Goal: Task Accomplishment & Management: Complete application form

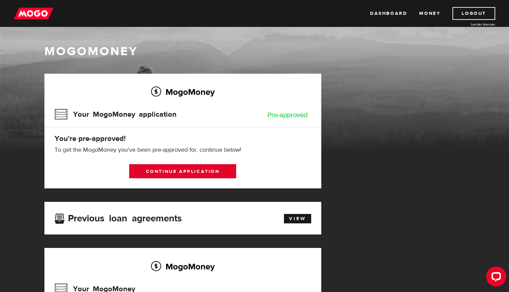
click at [185, 170] on link "Continue application" at bounding box center [182, 171] width 107 height 14
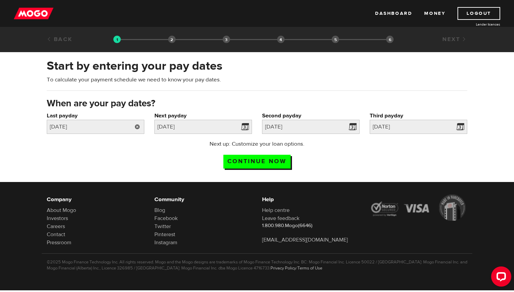
click at [135, 126] on link at bounding box center [138, 127] width 14 height 14
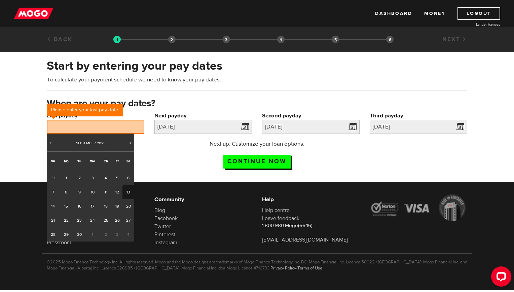
click at [51, 144] on span "Prev" at bounding box center [50, 142] width 5 height 5
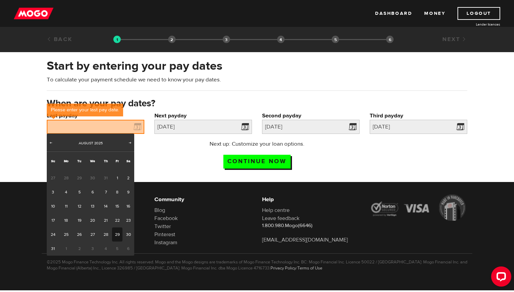
click at [119, 236] on link "29" at bounding box center [117, 235] width 10 height 14
type input "2025/08/29"
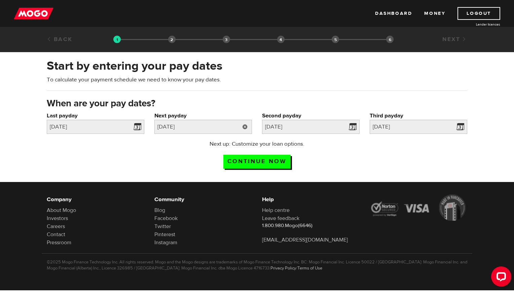
click at [244, 128] on link at bounding box center [245, 127] width 14 height 14
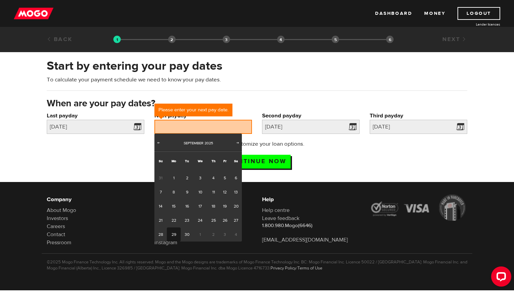
click at [173, 236] on link "29" at bounding box center [174, 235] width 14 height 14
type input "2025/09/29"
type input "2025/10/14"
type input "2025/10/29"
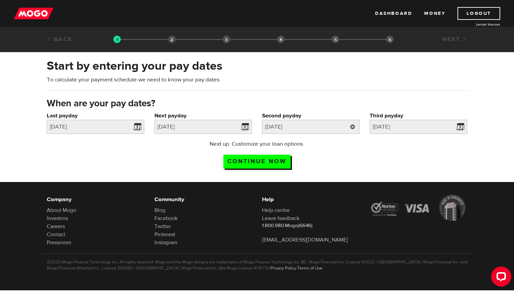
click at [353, 126] on link at bounding box center [353, 127] width 14 height 14
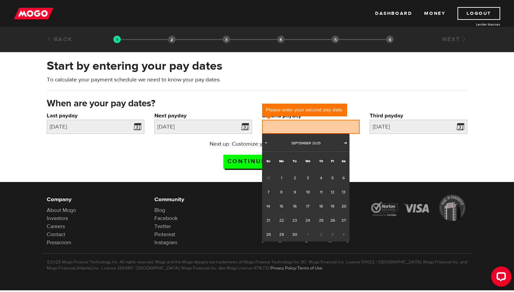
click at [344, 142] on span "Next" at bounding box center [345, 142] width 5 height 5
click at [331, 237] on link "31" at bounding box center [333, 235] width 10 height 14
type input "2025/10/31"
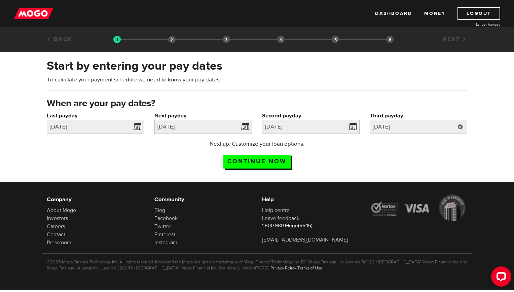
click at [459, 128] on link at bounding box center [461, 127] width 14 height 14
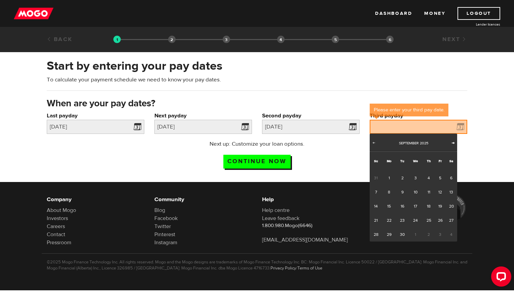
click at [451, 144] on span "Next" at bounding box center [453, 142] width 5 height 5
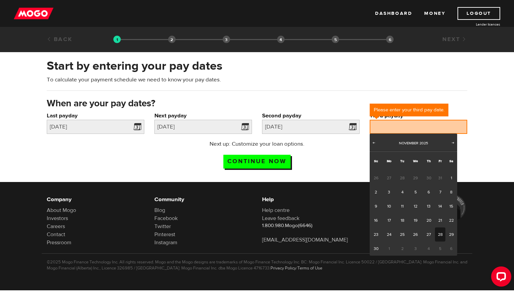
click at [440, 233] on link "28" at bounding box center [440, 235] width 10 height 14
type input "2025/11/28"
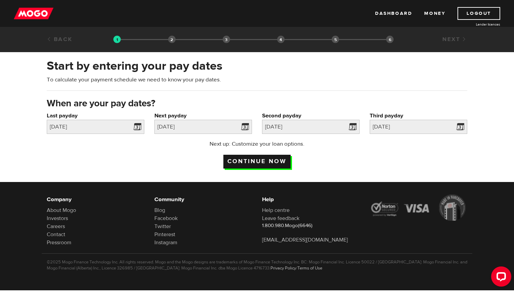
click at [250, 162] on input "Continue now" at bounding box center [257, 162] width 67 height 14
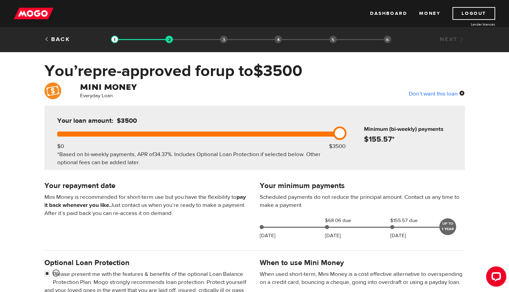
drag, startPoint x: 221, startPoint y: 130, endPoint x: 372, endPoint y: 134, distance: 150.9
click at [372, 134] on div "Your loan amount: $3500 $0 $3500 *Based on bi-weekly payments, APR of 34.37% . …" at bounding box center [254, 138] width 421 height 64
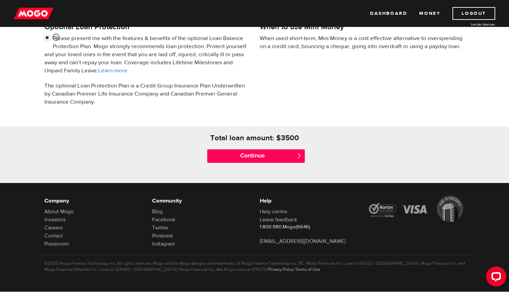
scroll to position [237, 0]
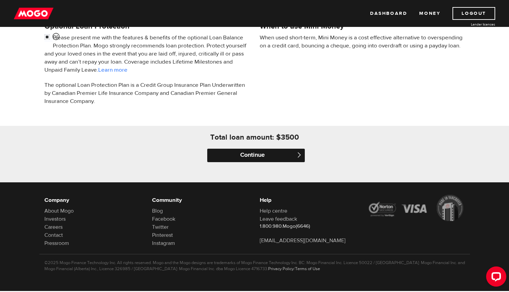
click at [275, 154] on input "Continue" at bounding box center [256, 155] width 98 height 13
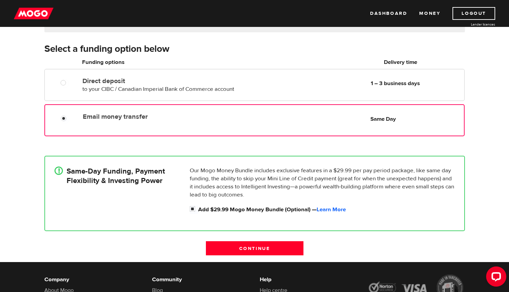
scroll to position [135, 0]
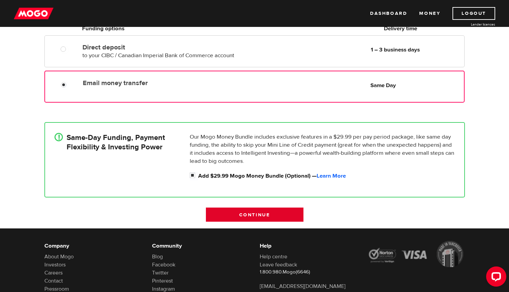
click at [239, 211] on input "Continue" at bounding box center [255, 215] width 98 height 14
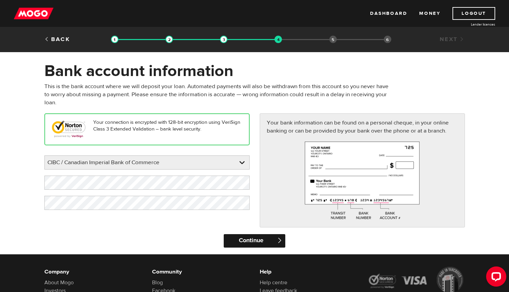
click at [250, 237] on input "Continue" at bounding box center [255, 240] width 62 height 13
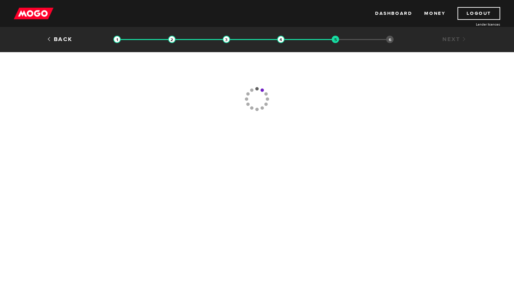
type input "(888) 667-6233"
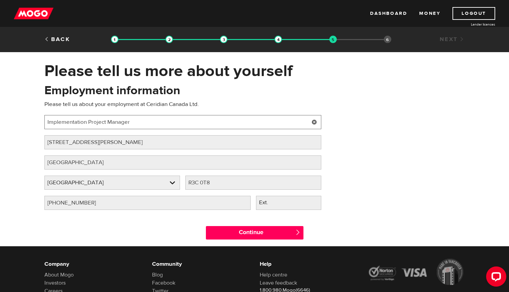
click at [68, 127] on input "Implementation Project Manager" at bounding box center [182, 122] width 277 height 14
